Goal: Task Accomplishment & Management: Manage account settings

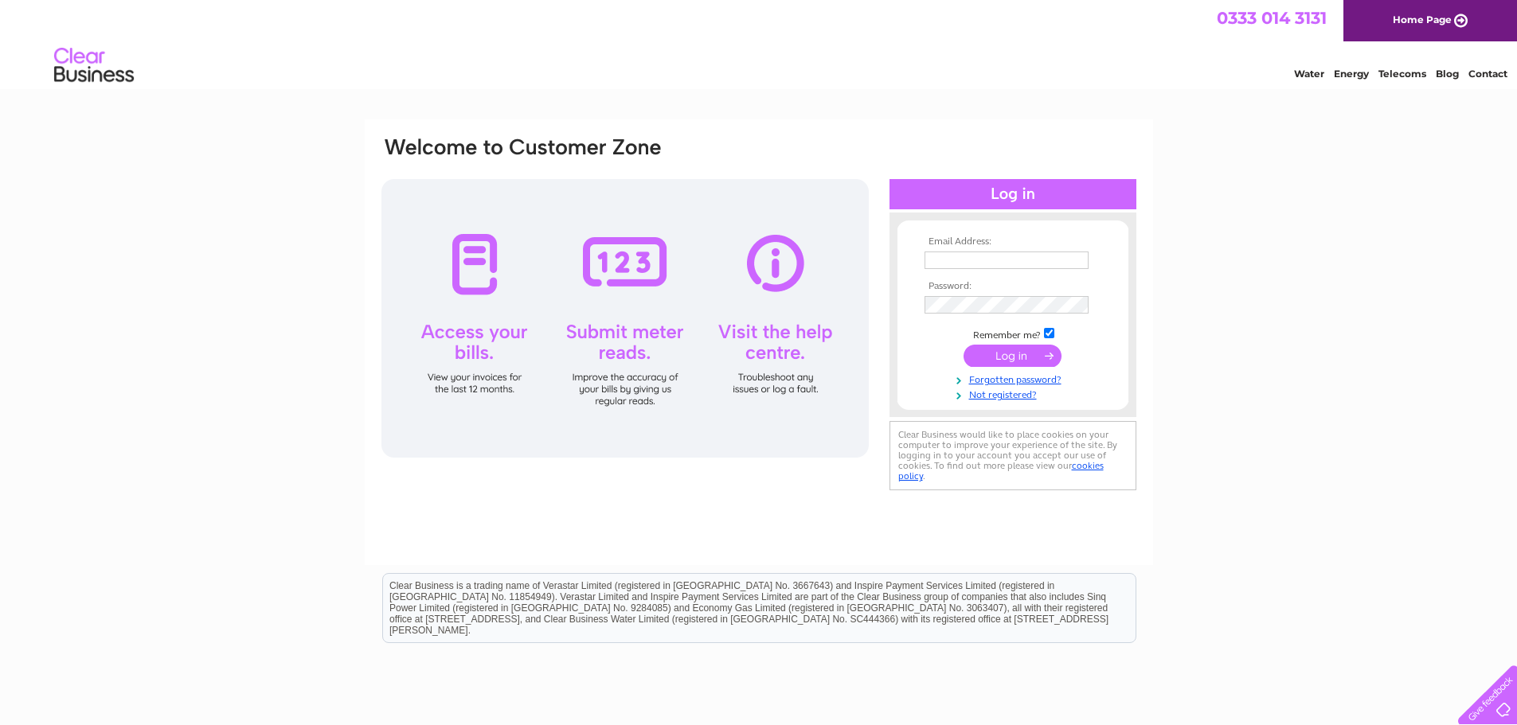
type input "enquiries@sbasltd.co.uk"
click at [1019, 349] on input "submit" at bounding box center [1012, 356] width 98 height 22
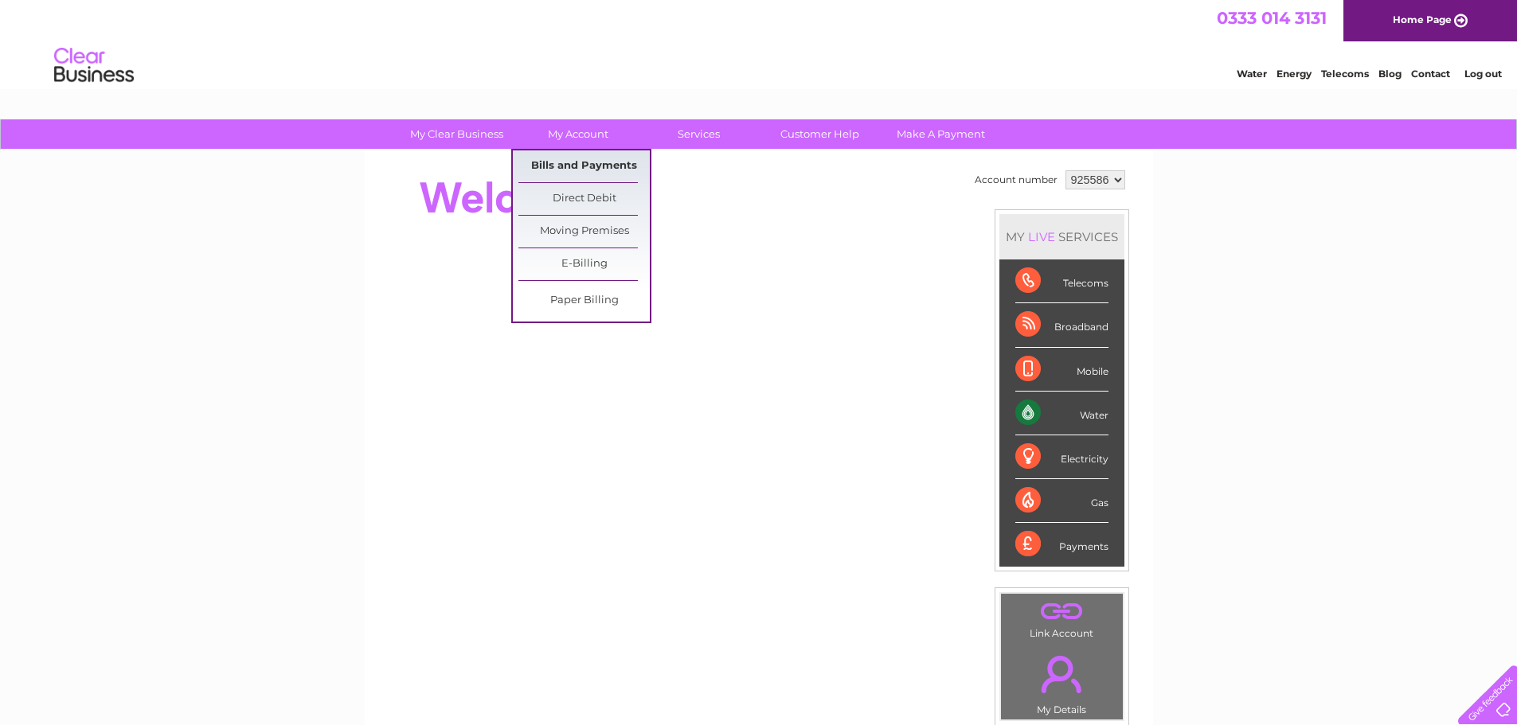
click at [593, 166] on link "Bills and Payments" at bounding box center [583, 166] width 131 height 32
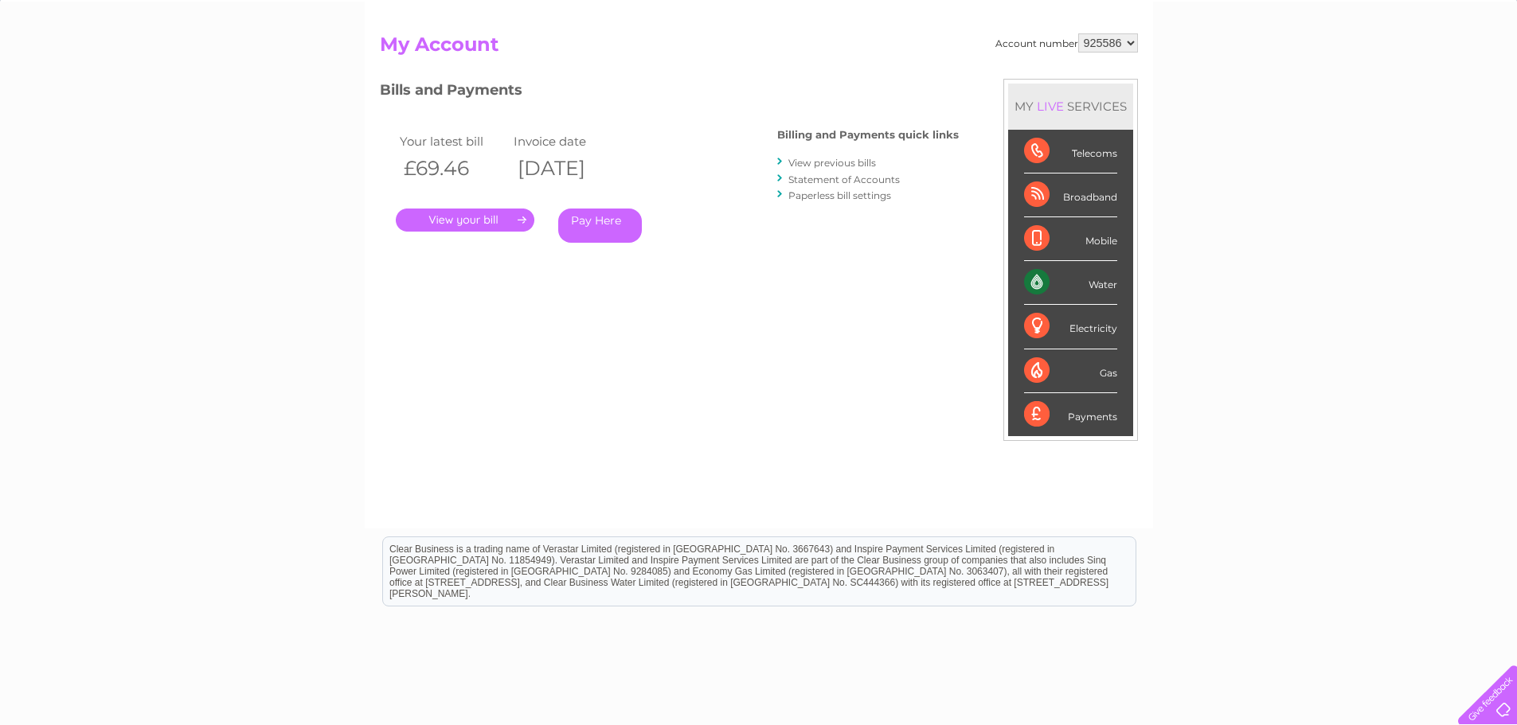
scroll to position [159, 0]
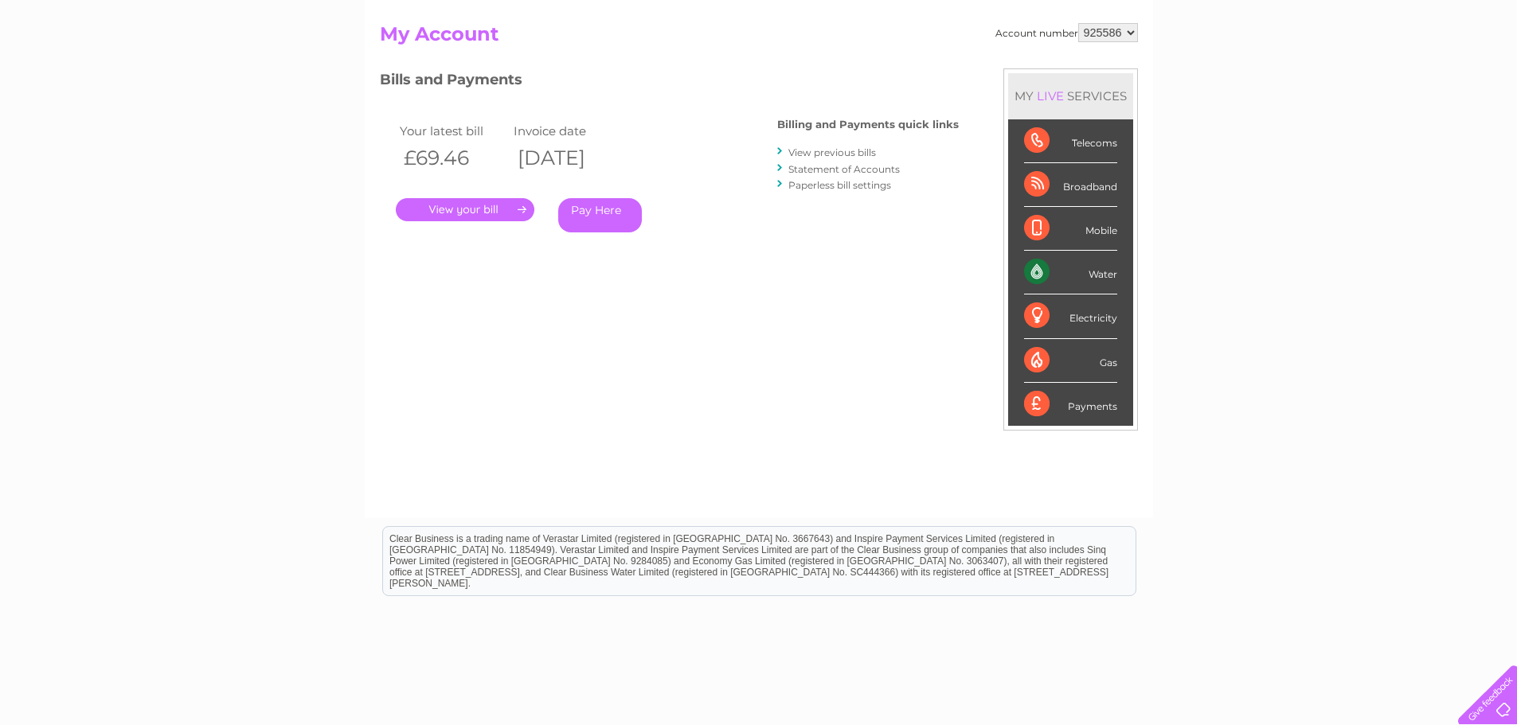
click at [469, 197] on div ". Pay Here" at bounding box center [555, 186] width 318 height 24
click at [475, 210] on link "." at bounding box center [465, 209] width 139 height 23
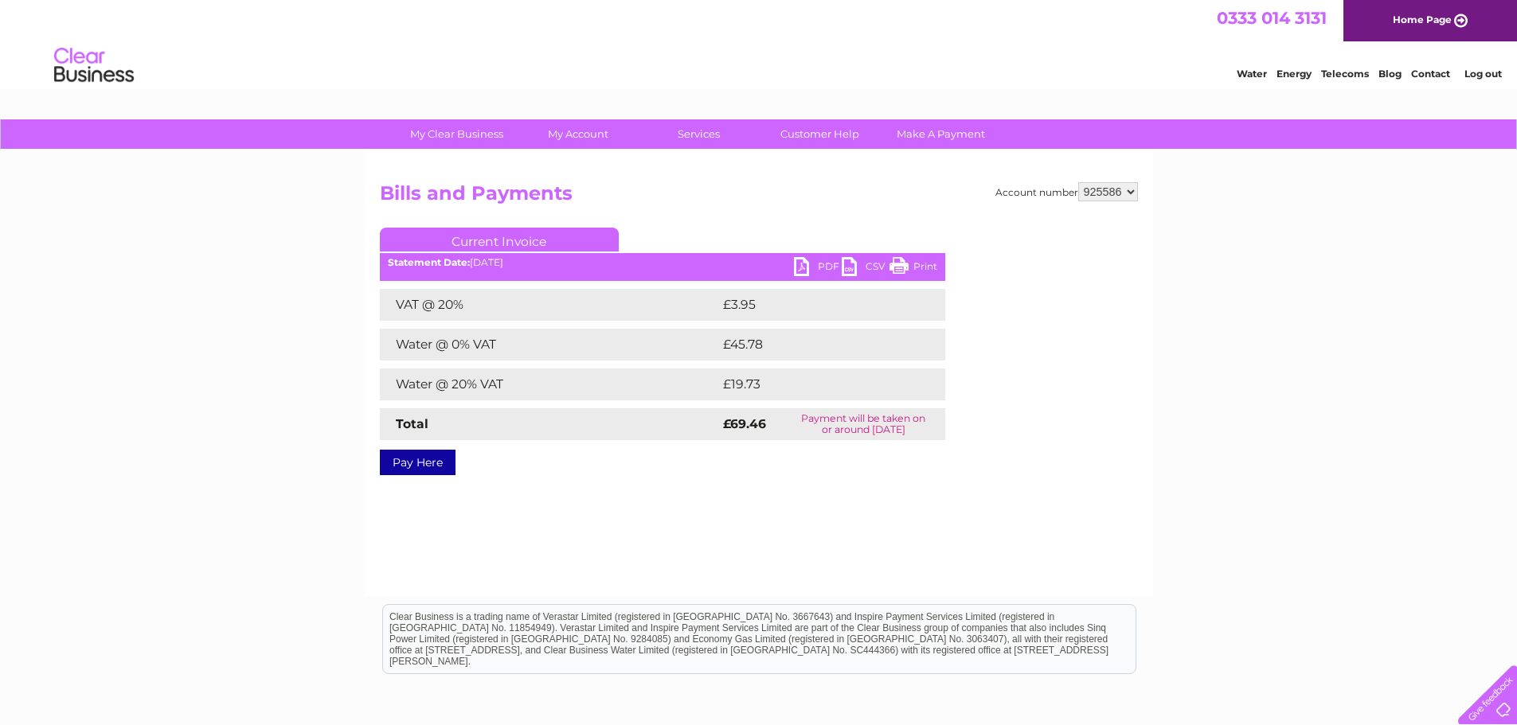
click at [807, 262] on link "PDF" at bounding box center [818, 268] width 48 height 23
